Goal: Navigation & Orientation: Find specific page/section

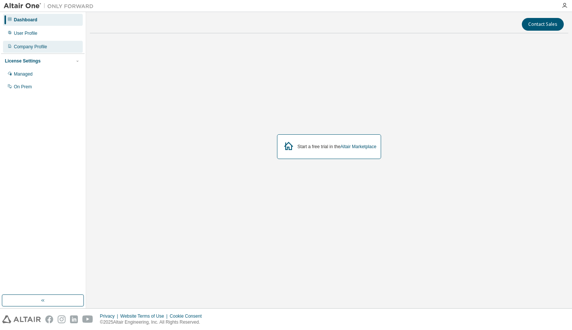
click at [36, 49] on div "Company Profile" at bounding box center [30, 47] width 33 height 6
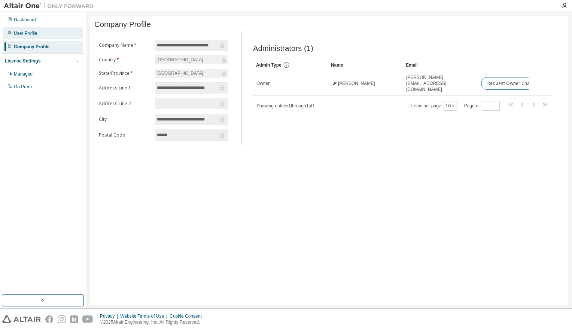
click at [30, 34] on div "User Profile" at bounding box center [26, 33] width 24 height 6
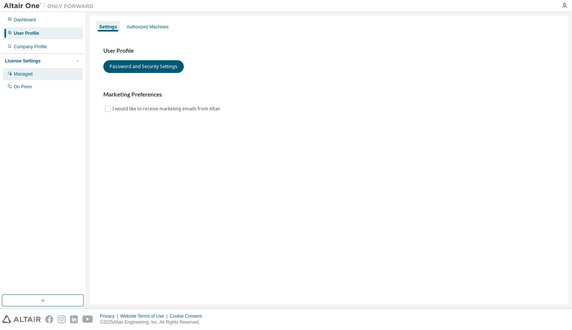
click at [31, 76] on div "Managed" at bounding box center [23, 74] width 19 height 6
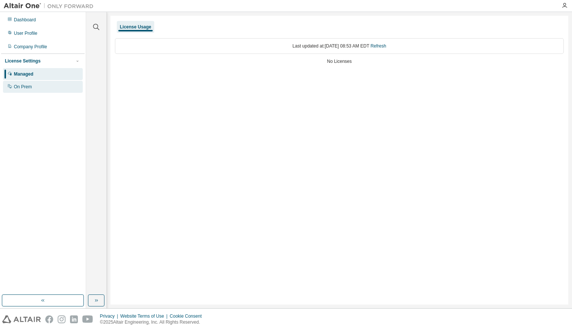
click at [30, 85] on div "On Prem" at bounding box center [23, 87] width 18 height 6
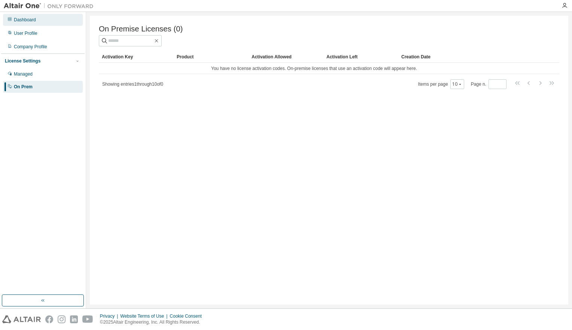
click at [21, 21] on div "Dashboard" at bounding box center [25, 20] width 22 height 6
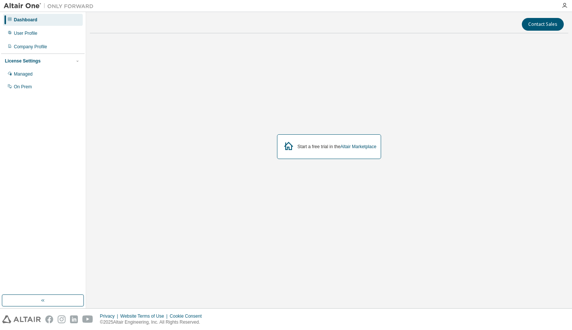
click at [27, 5] on img at bounding box center [51, 5] width 94 height 7
click at [47, 157] on div "Dashboard User Profile Company Profile License Settings Managed On Prem" at bounding box center [43, 153] width 84 height 281
click at [40, 292] on div "Dashboard User Profile Company Profile License Settings Managed On Prem" at bounding box center [43, 153] width 84 height 281
click at [43, 302] on icon "button" at bounding box center [43, 301] width 1 height 3
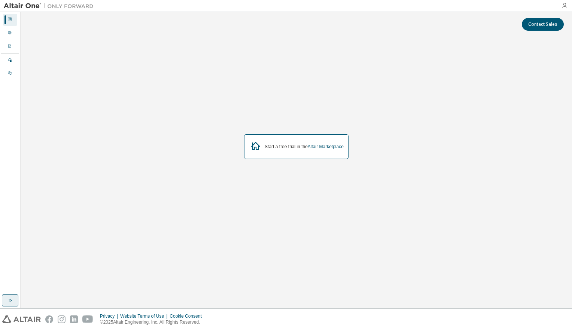
click at [564, 4] on icon "button" at bounding box center [565, 6] width 6 height 6
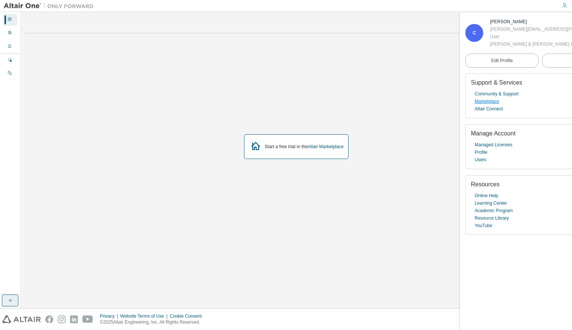
click at [497, 105] on link "Marketplace" at bounding box center [487, 101] width 24 height 7
